Goal: Task Accomplishment & Management: Manage account settings

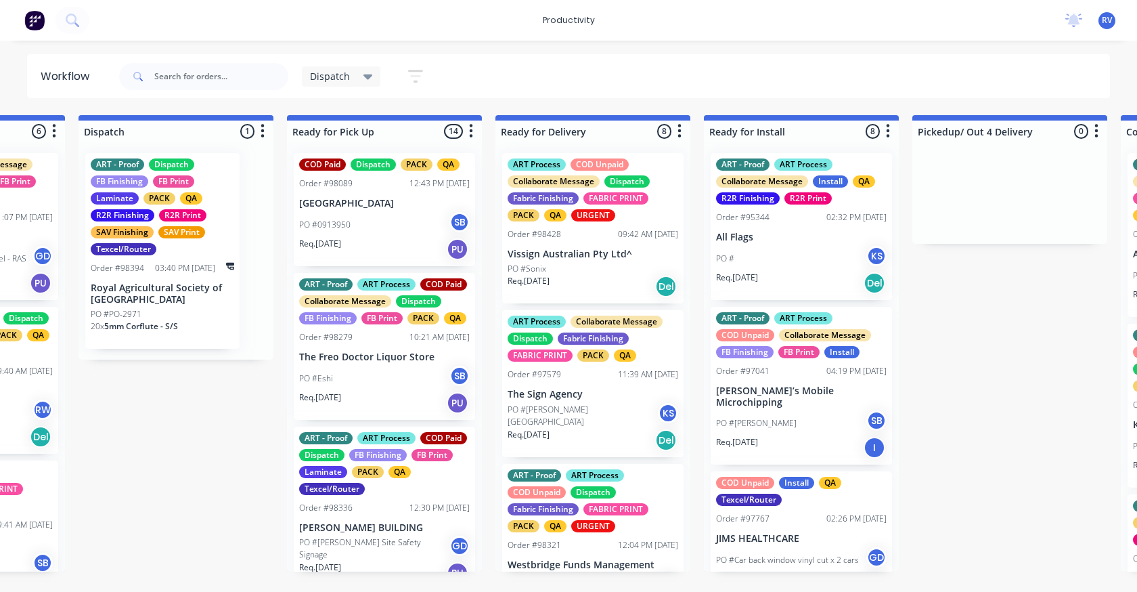
scroll to position [1219, 0]
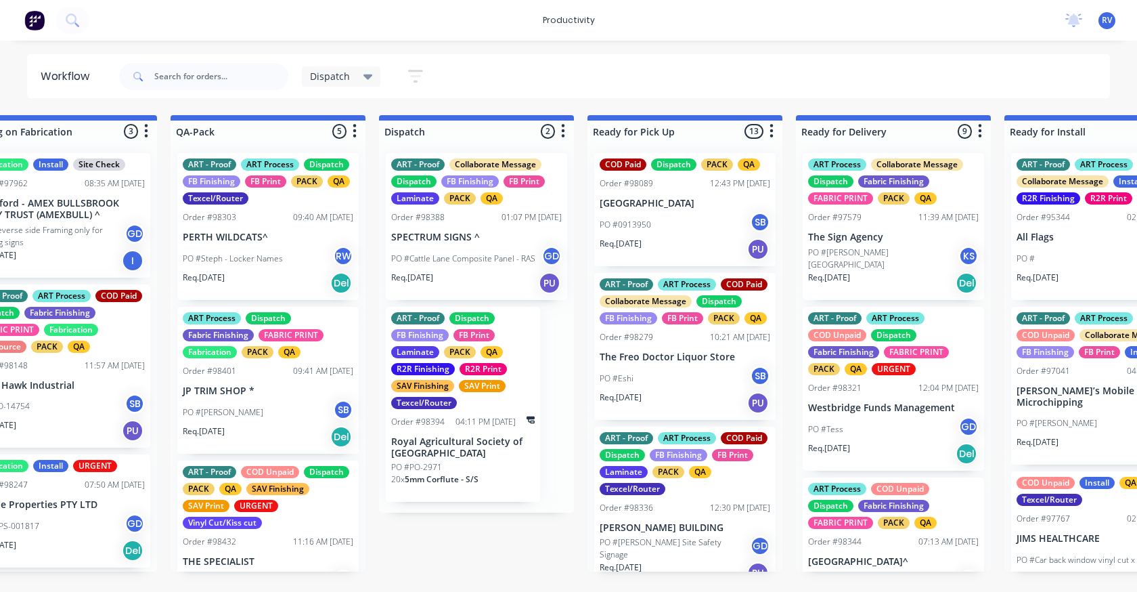
click at [284, 247] on div "PO #Steph - Locker Names RW" at bounding box center [268, 259] width 171 height 26
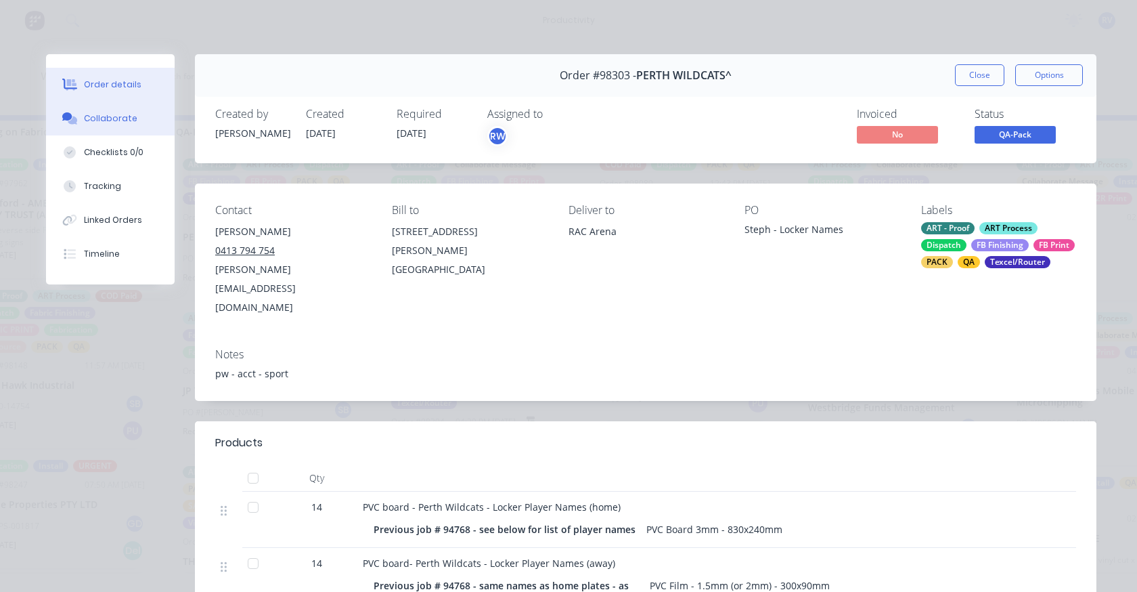
click at [100, 112] on div "Collaborate" at bounding box center [110, 118] width 53 height 12
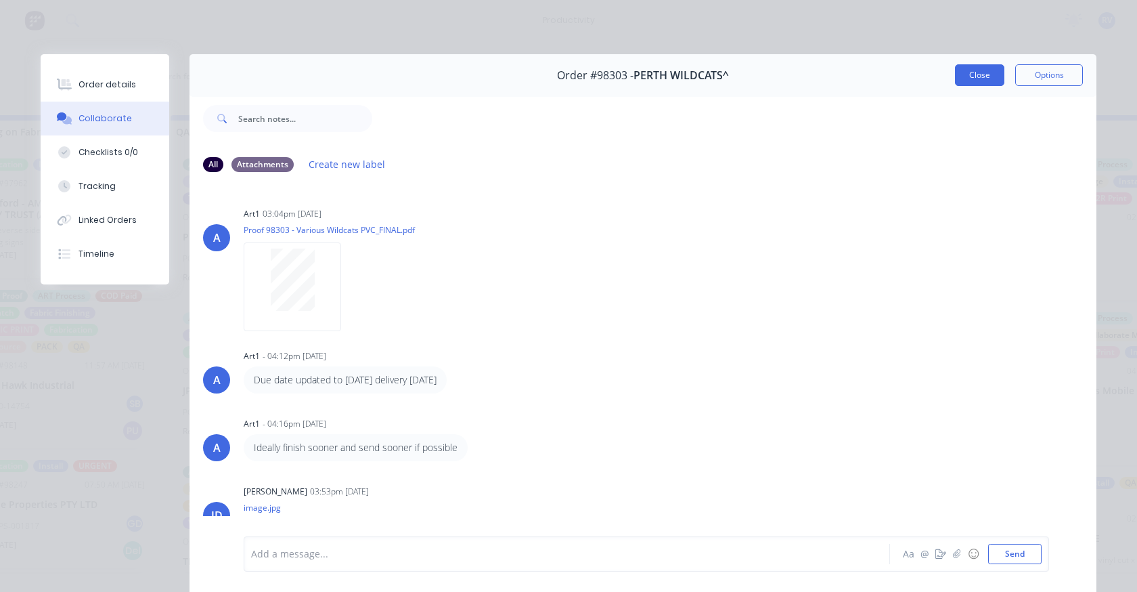
click at [975, 70] on button "Close" at bounding box center [979, 75] width 49 height 22
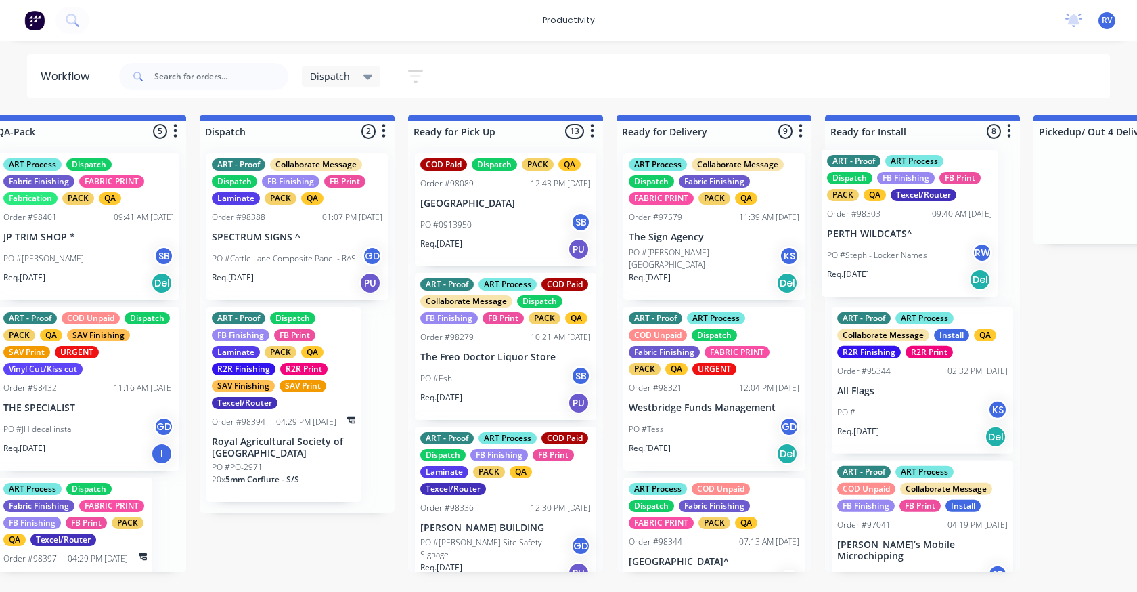
drag, startPoint x: 244, startPoint y: 245, endPoint x: 890, endPoint y: 238, distance: 646.6
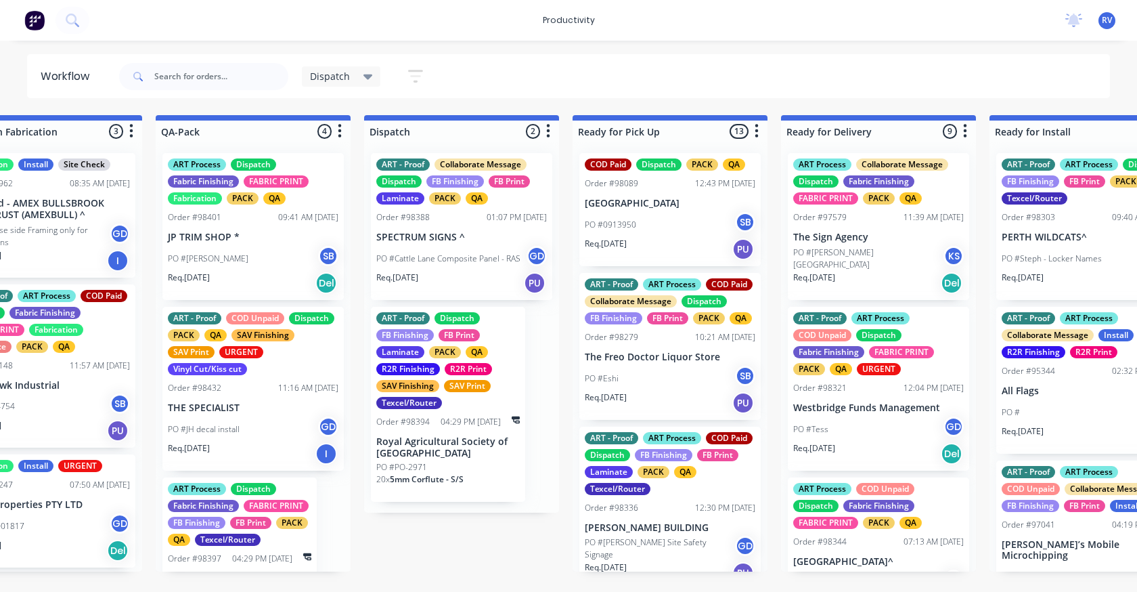
scroll to position [0, 701]
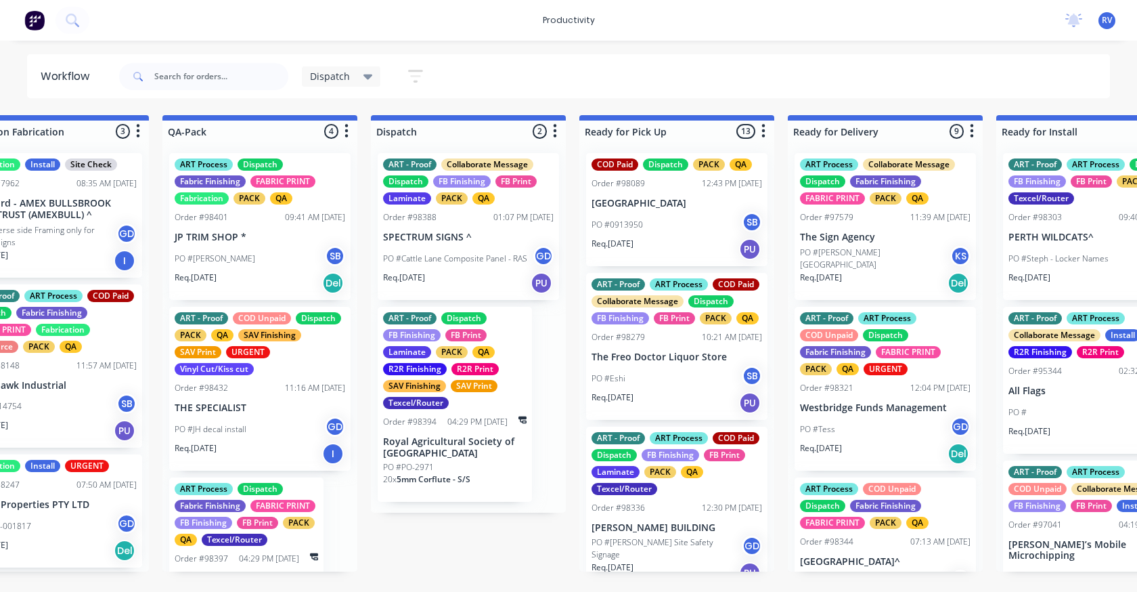
click at [232, 275] on div "Req. 04/09/25 Del" at bounding box center [260, 282] width 171 height 23
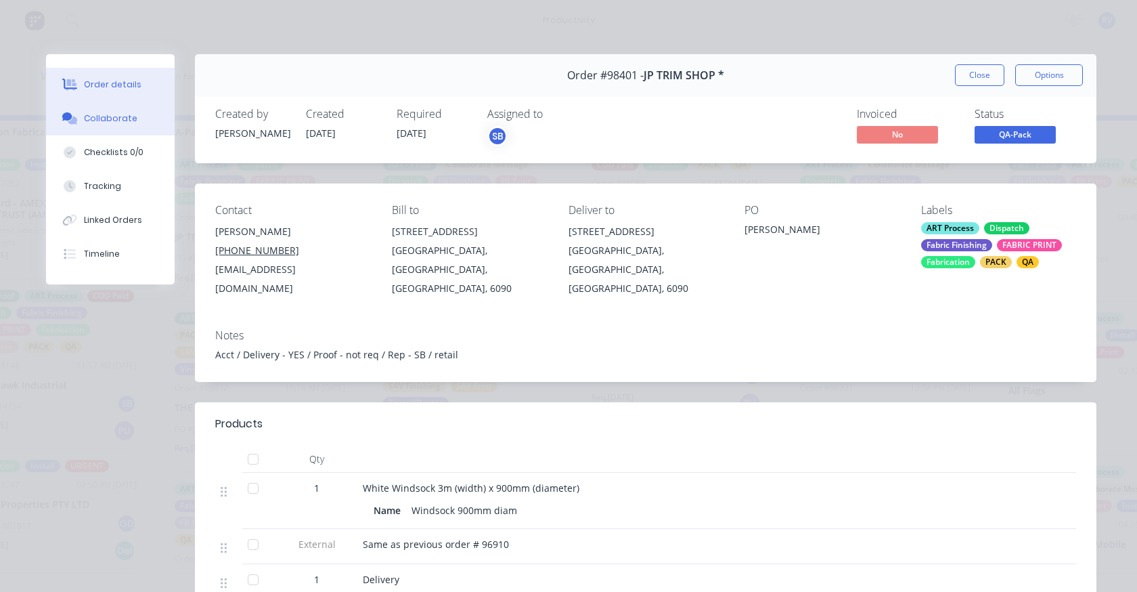
click at [91, 124] on div "Collaborate" at bounding box center [110, 118] width 53 height 12
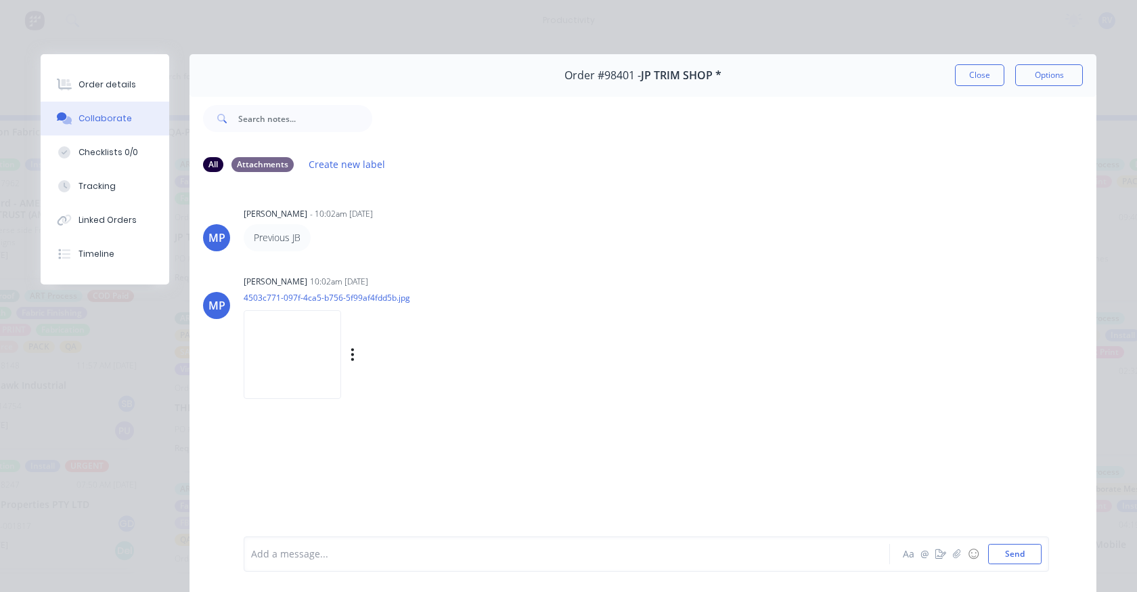
click at [286, 336] on img at bounding box center [292, 354] width 97 height 89
click at [963, 70] on button "Close" at bounding box center [979, 75] width 49 height 22
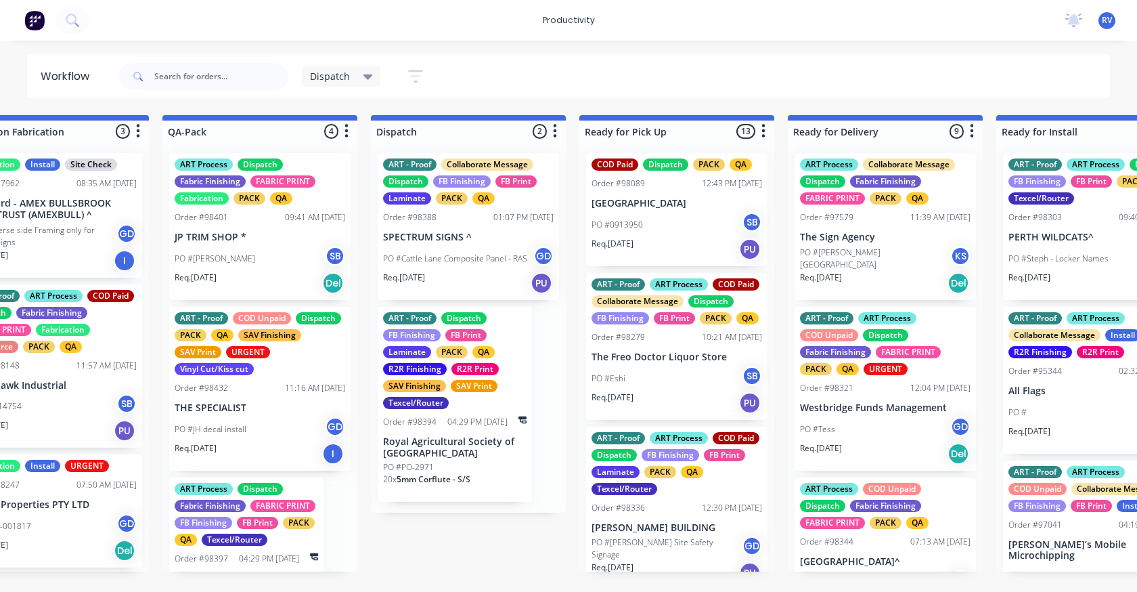
click at [253, 374] on div "ART - Proof COD Unpaid Dispatch PACK QA SAV Finishing SAV Print URGENT Vinyl Cu…" at bounding box center [260, 343] width 171 height 63
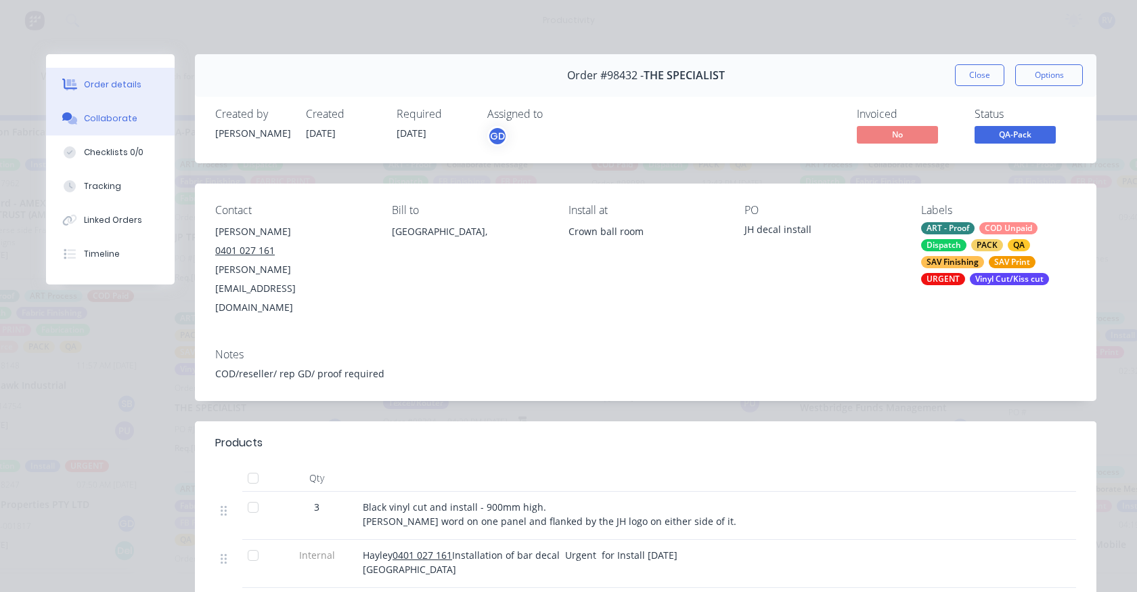
click at [114, 115] on div "Collaborate" at bounding box center [110, 118] width 53 height 12
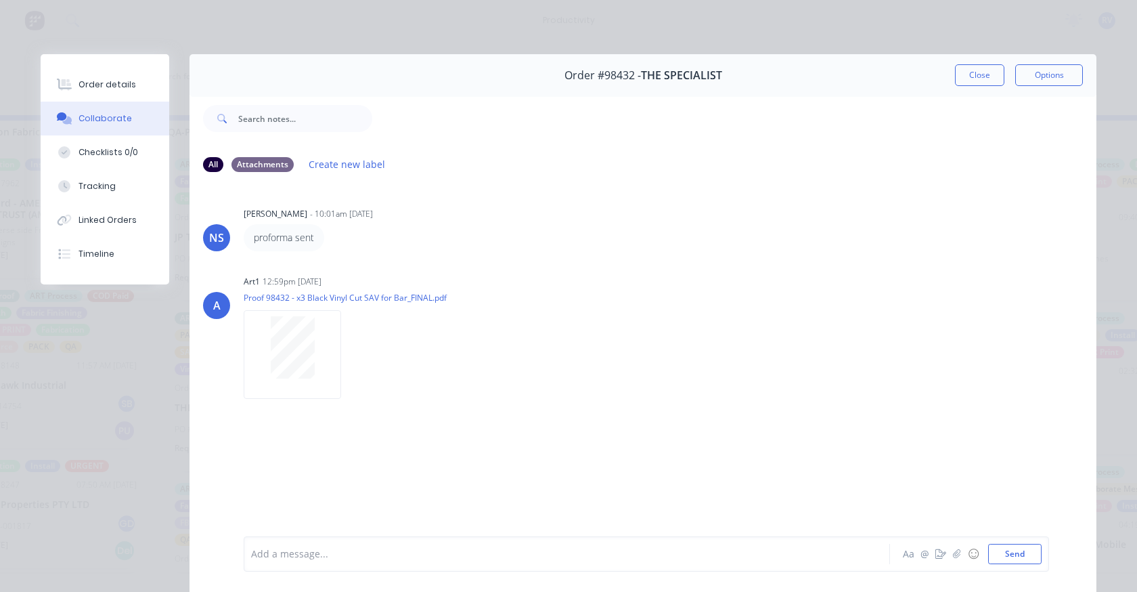
click at [968, 82] on button "Close" at bounding box center [979, 75] width 49 height 22
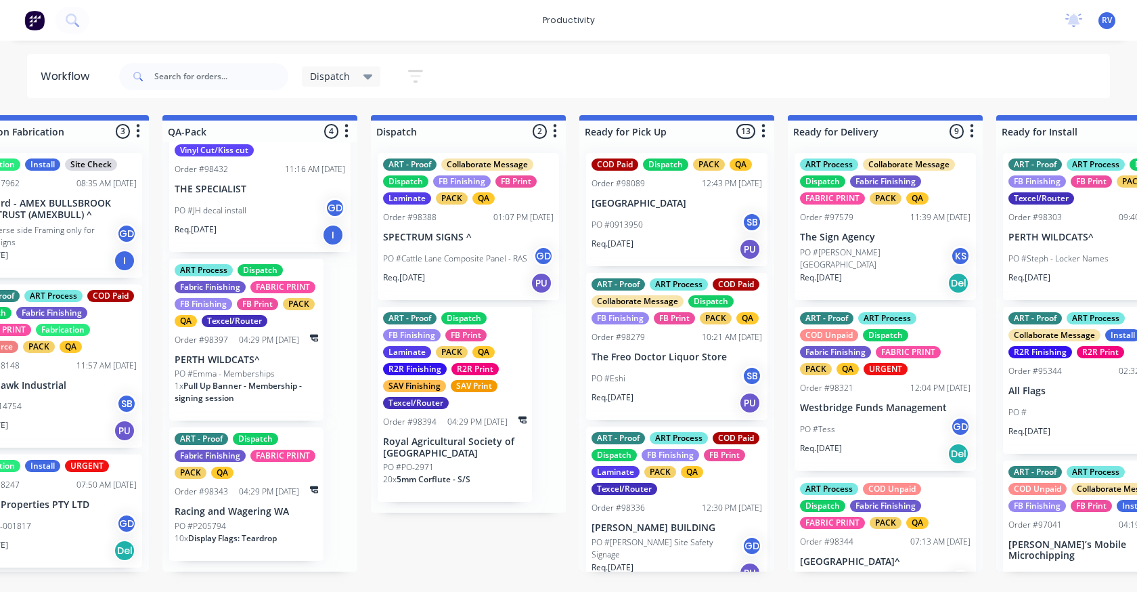
scroll to position [0, 0]
